Goal: Find specific page/section

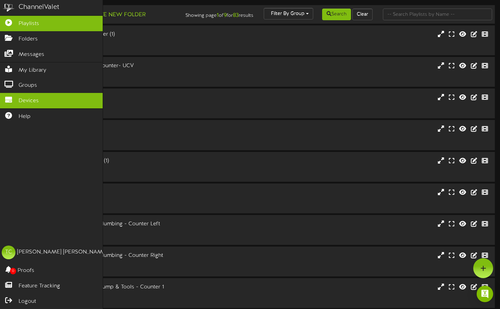
click at [12, 96] on icon at bounding box center [8, 98] width 17 height 5
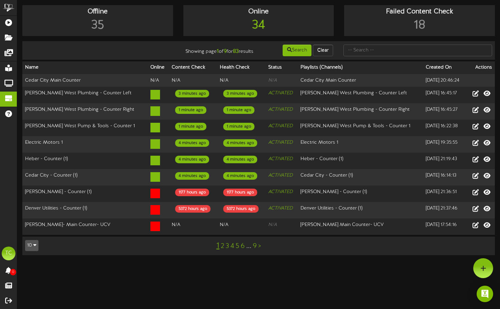
click at [34, 247] on icon "button" at bounding box center [34, 245] width 3 height 5
click at [32, 238] on div "100" at bounding box center [31, 232] width 13 height 10
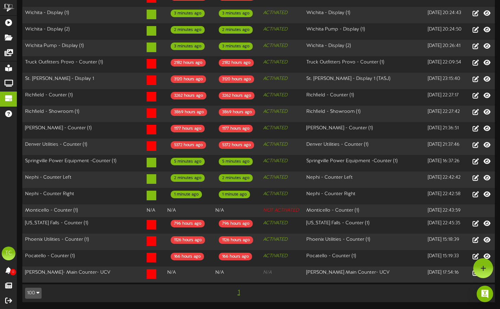
scroll to position [1101, 0]
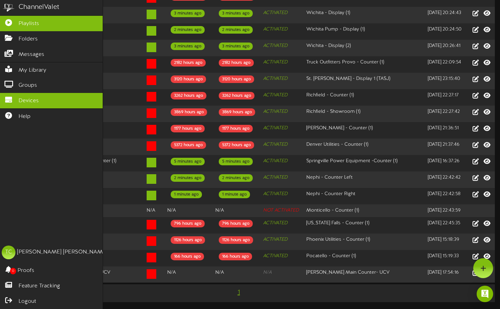
click at [19, 24] on span "Playlists" at bounding box center [29, 24] width 21 height 8
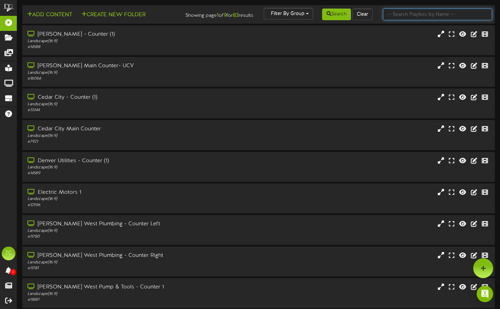
click at [408, 17] on input "text" at bounding box center [437, 15] width 109 height 12
type input "salt lake"
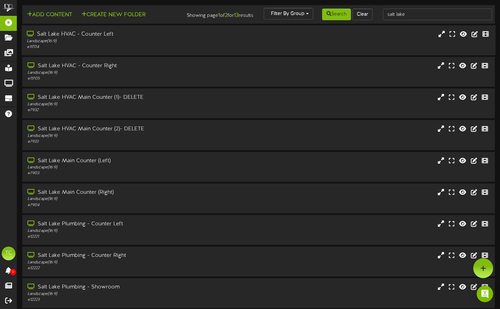
click at [282, 45] on div "Salt Lake HVAC - Counter Left Landscape ( 16:9 ) # 11704" at bounding box center [259, 41] width 474 height 20
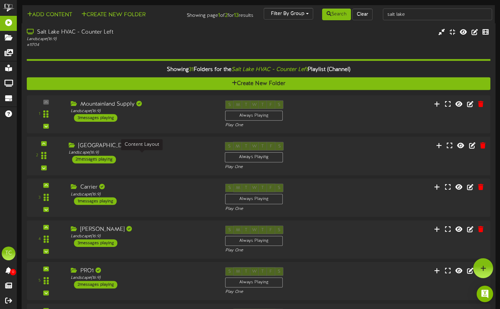
click at [156, 156] on div "Landscape ( 16:9 )" at bounding box center [142, 153] width 146 height 6
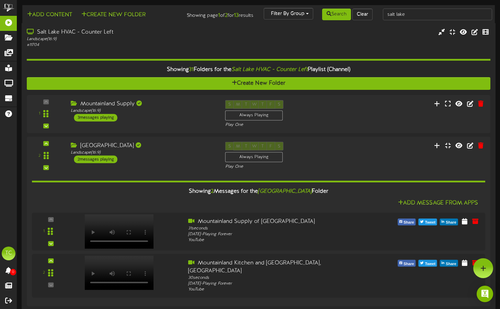
click at [109, 48] on div "# 11704" at bounding box center [120, 45] width 187 height 6
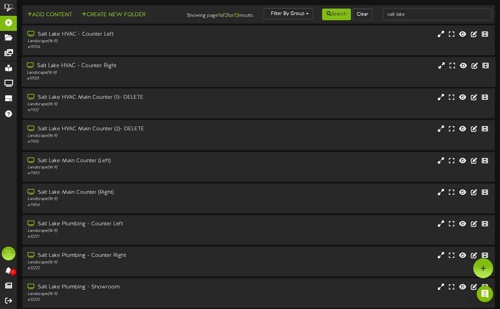
click at [124, 68] on div "Salt Lake HVAC - Counter Right" at bounding box center [120, 66] width 187 height 8
